Goal: Task Accomplishment & Management: Manage account settings

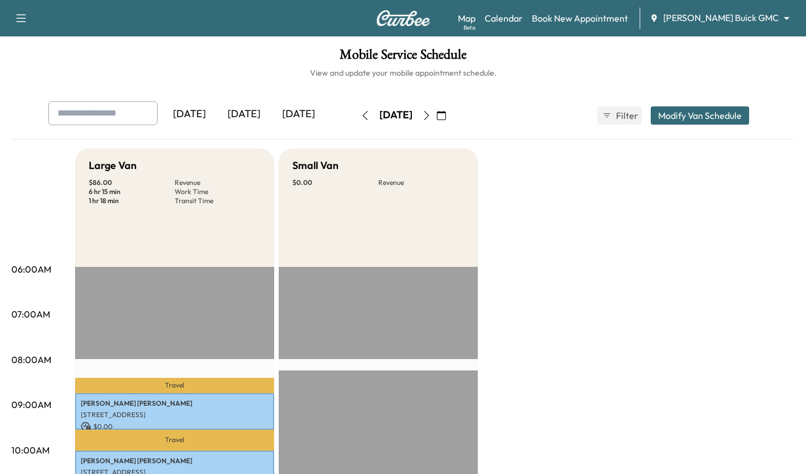
click at [254, 121] on div "[DATE]" at bounding box center [244, 114] width 55 height 26
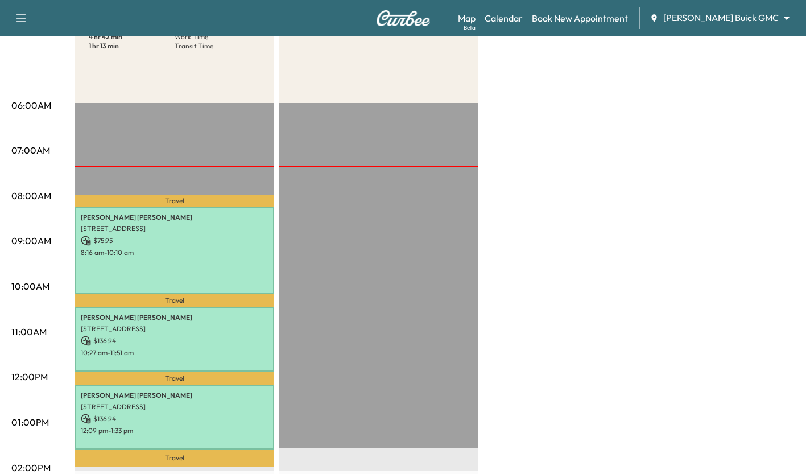
scroll to position [202, 0]
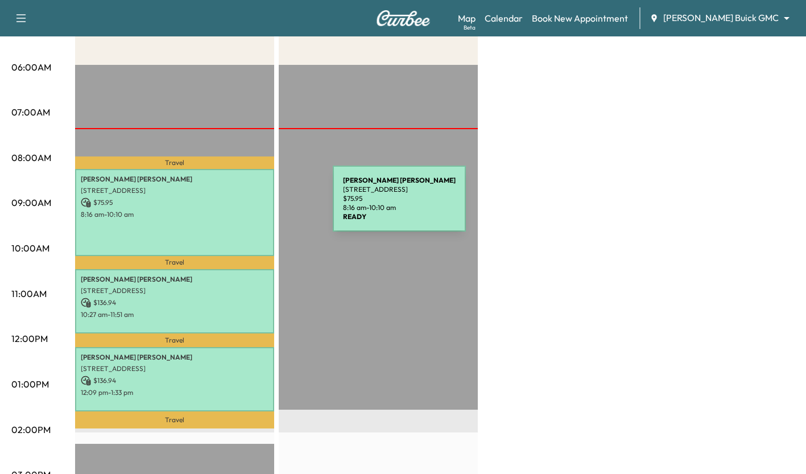
click at [247, 205] on p "$ 75.95" at bounding box center [175, 202] width 188 height 10
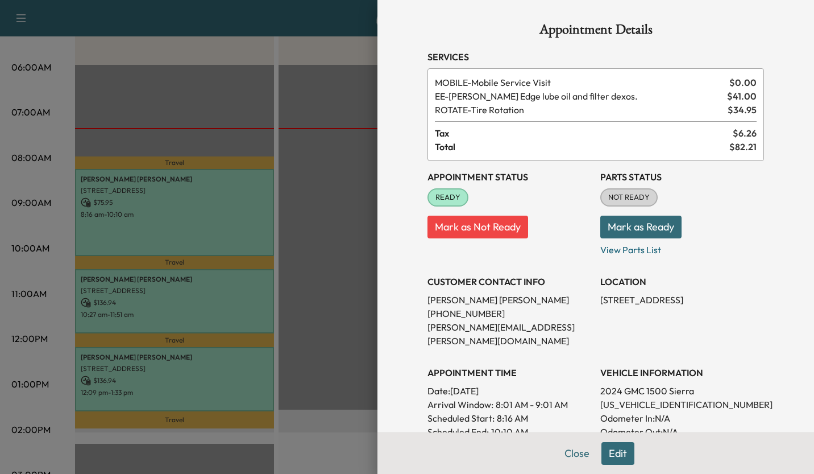
click at [324, 187] on div at bounding box center [407, 237] width 814 height 474
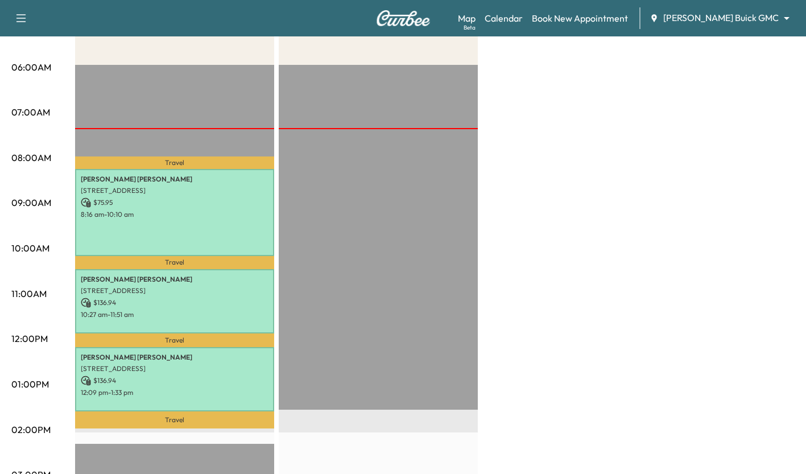
click at [299, 100] on div "EST Start" at bounding box center [378, 432] width 199 height 735
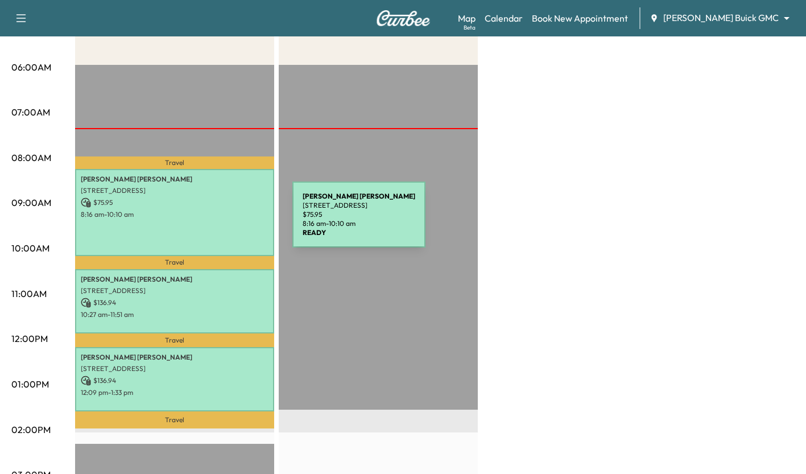
click at [207, 221] on div "[PERSON_NAME] [STREET_ADDRESS] $ 75.95 8:16 am - 10:10 am" at bounding box center [174, 212] width 199 height 87
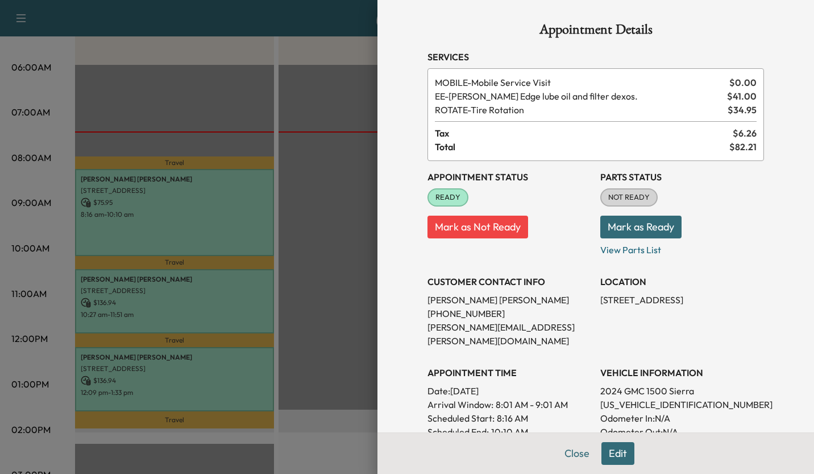
click at [317, 275] on div at bounding box center [407, 237] width 814 height 474
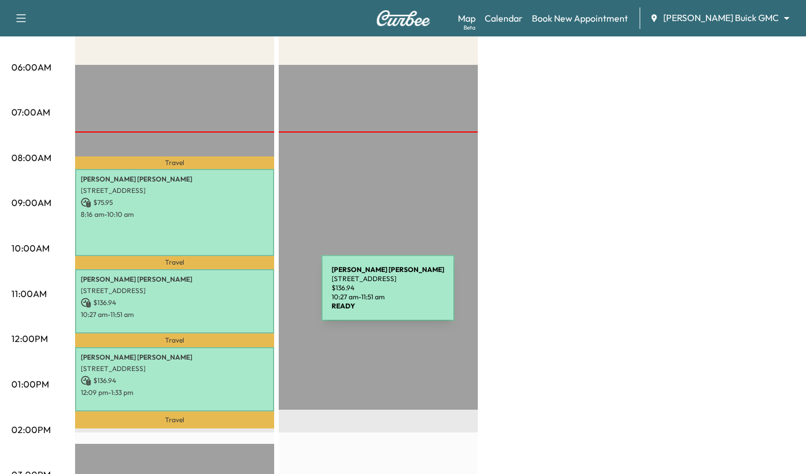
click at [236, 297] on p "$ 136.94" at bounding box center [175, 302] width 188 height 10
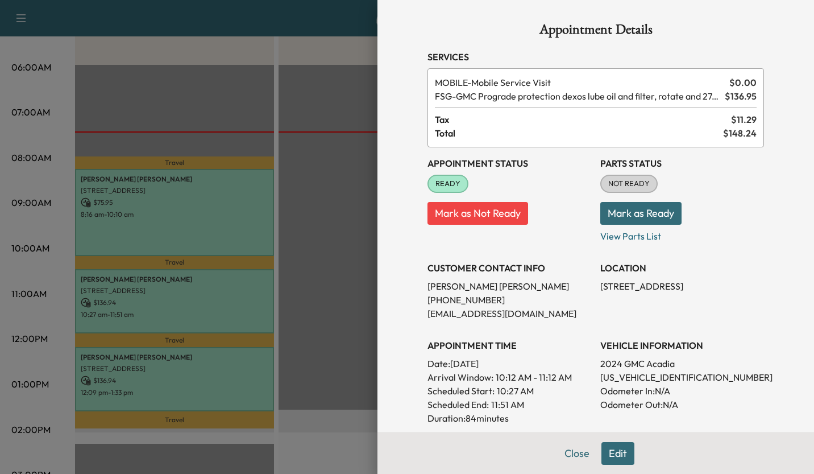
click at [333, 301] on div at bounding box center [407, 237] width 814 height 474
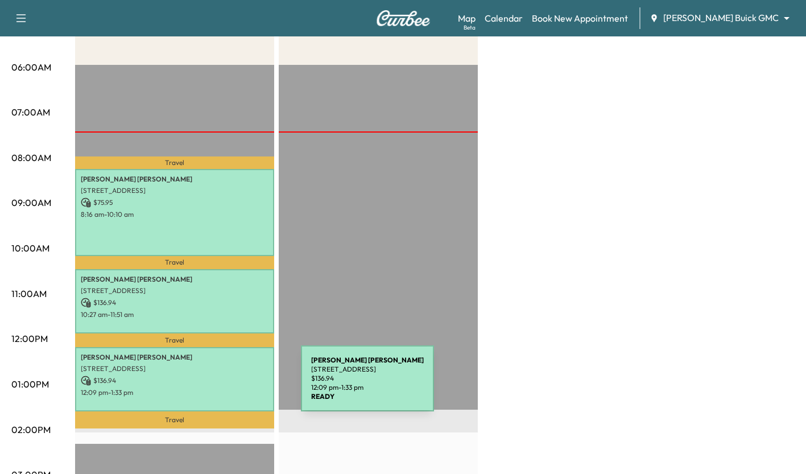
click at [215, 388] on p "12:09 pm - 1:33 pm" at bounding box center [175, 392] width 188 height 9
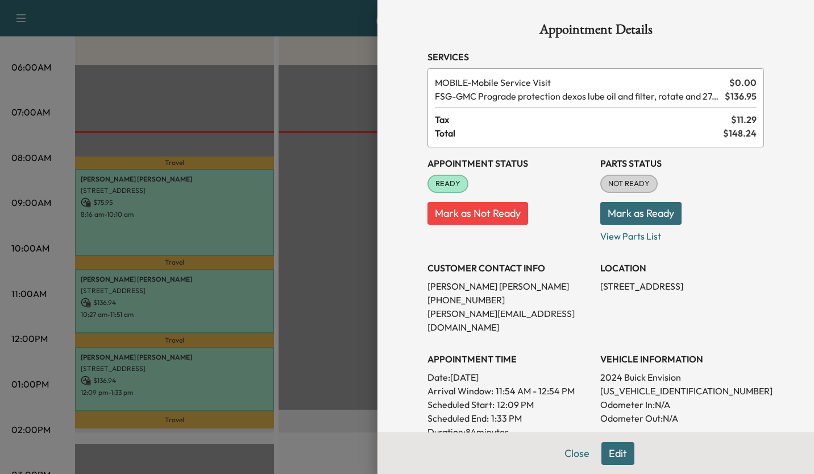
click at [351, 183] on div at bounding box center [407, 237] width 814 height 474
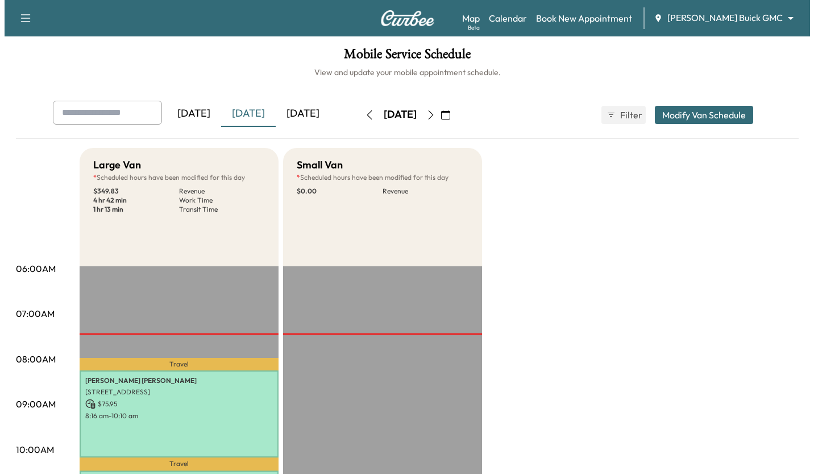
scroll to position [0, 0]
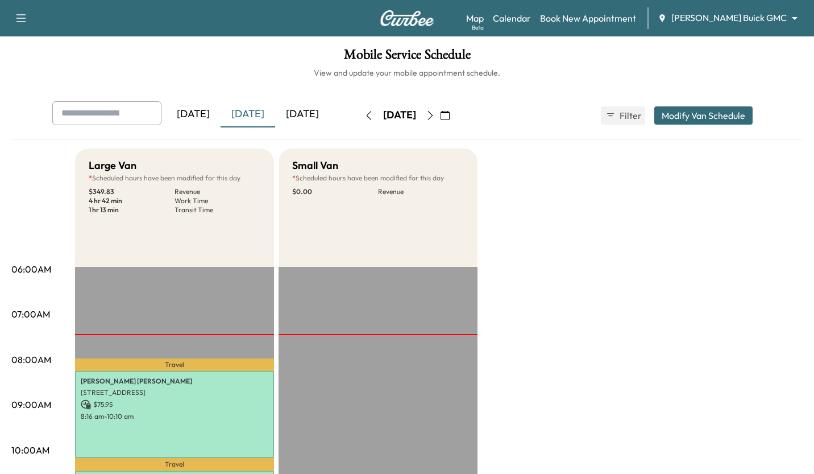
click at [772, 21] on body "Support Log Out Map Beta Calendar Book New Appointment Ewing Buick GMC ********…" at bounding box center [407, 237] width 814 height 474
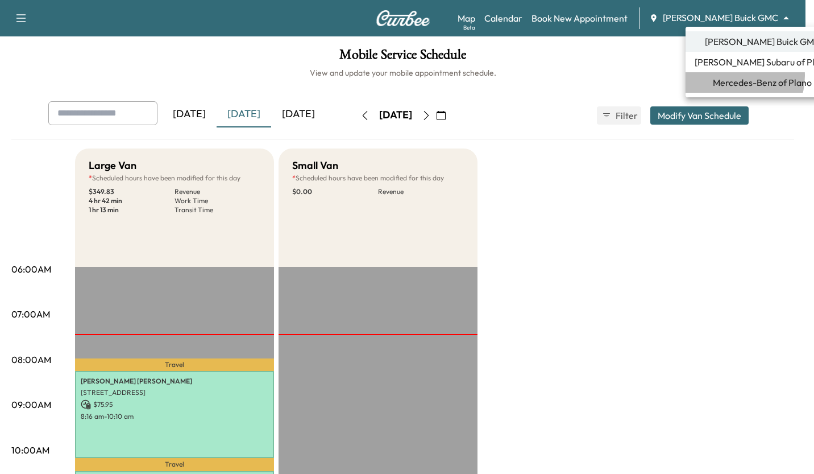
click at [733, 76] on span "Mercedes-Benz of Plano" at bounding box center [762, 83] width 99 height 14
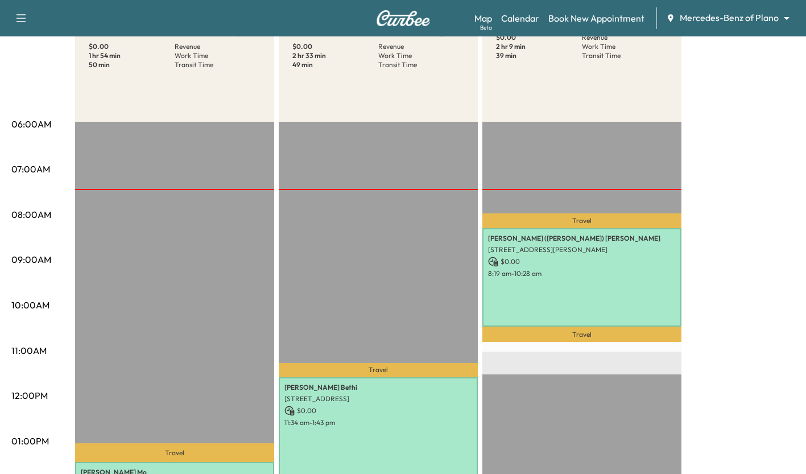
scroll to position [144, 0]
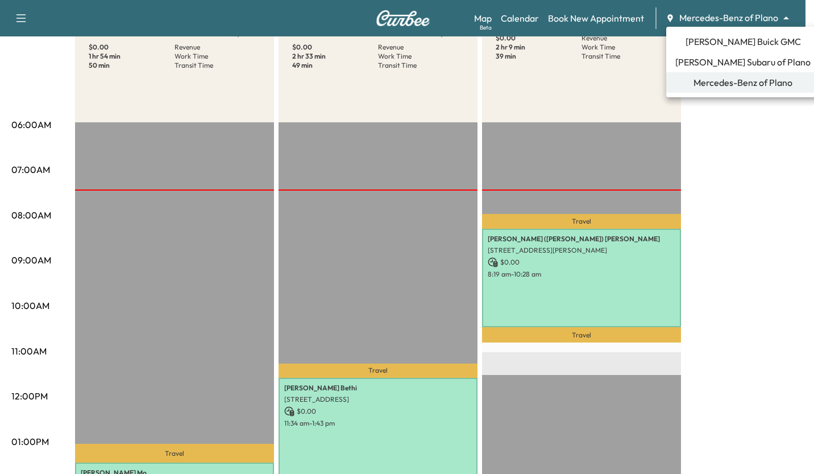
click at [737, 19] on body "Support Log Out Map Beta Calendar Book New Appointment Mercedes-Benz of Plano *…" at bounding box center [407, 93] width 814 height 474
click at [728, 38] on span "[PERSON_NAME] Buick GMC" at bounding box center [743, 42] width 115 height 14
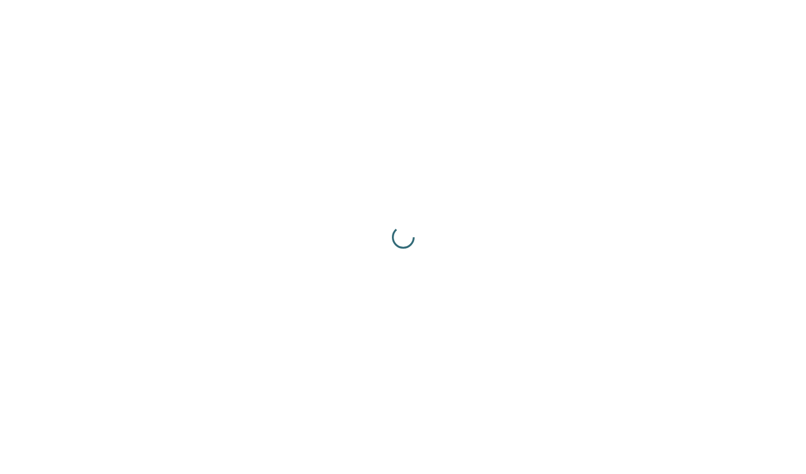
scroll to position [0, 0]
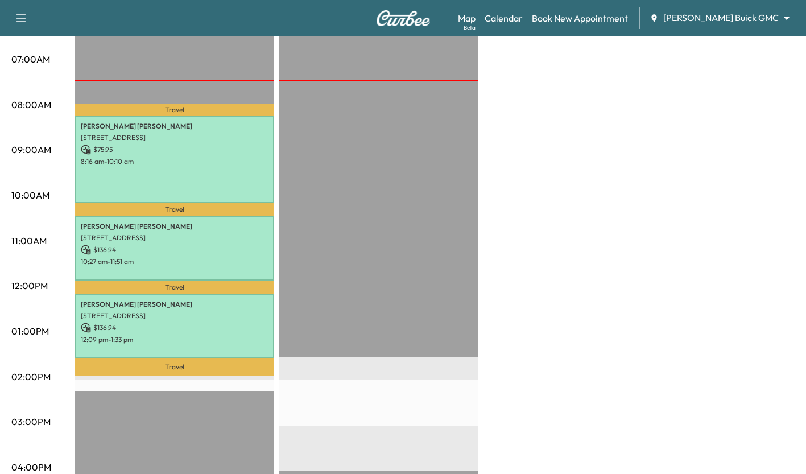
scroll to position [256, 0]
